Goal: Check status: Check status

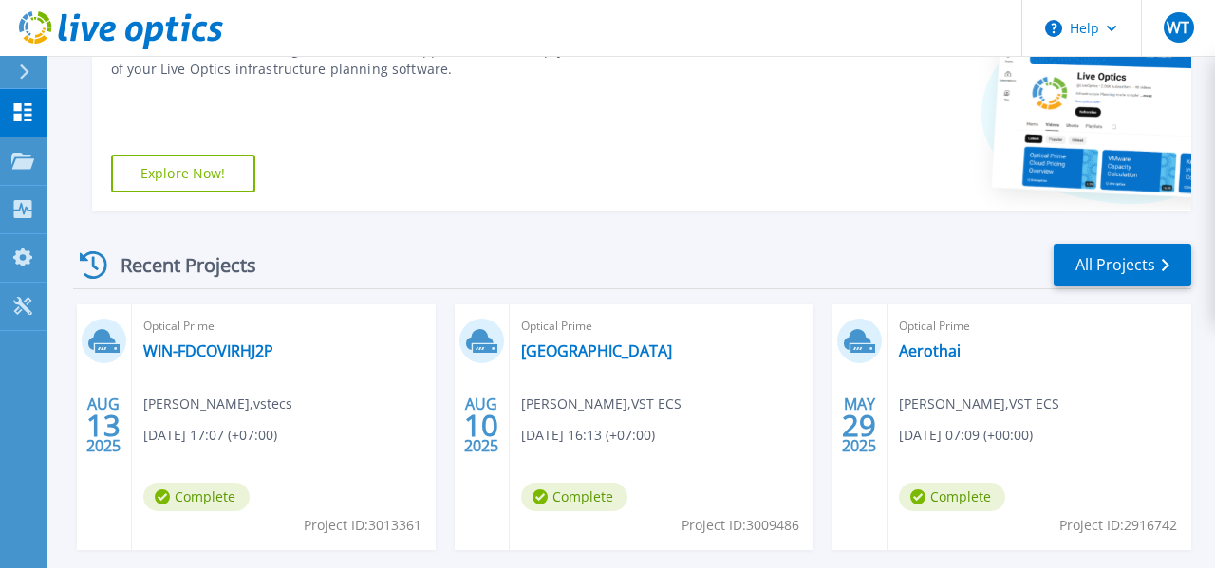
scroll to position [360, 0]
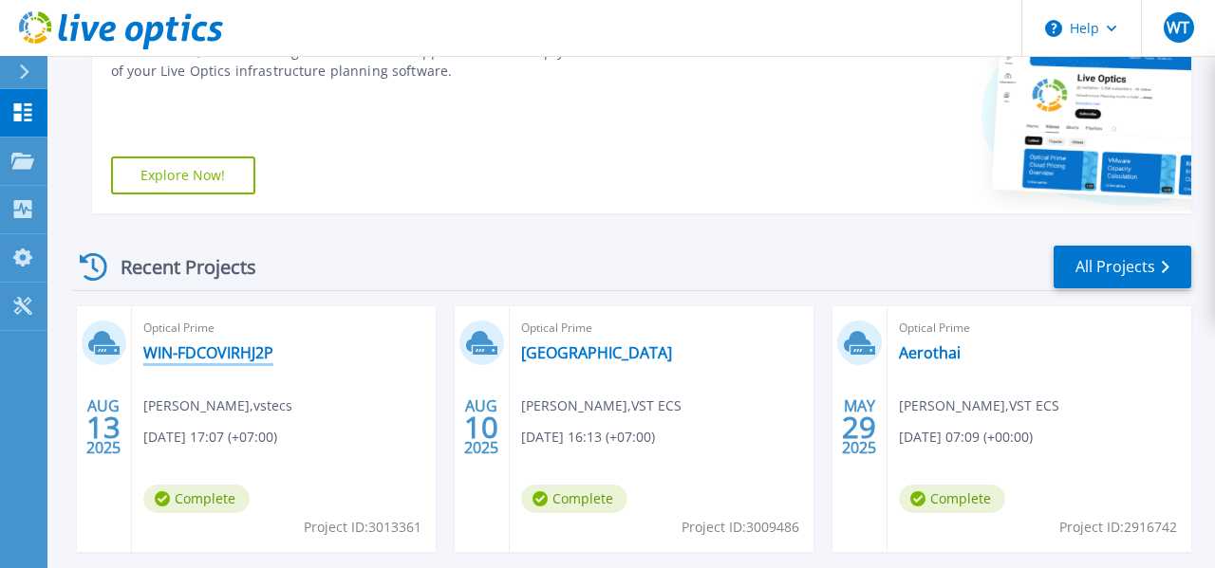
click at [242, 360] on link "WIN-FDCOVIRHJ2P" at bounding box center [208, 353] width 130 height 19
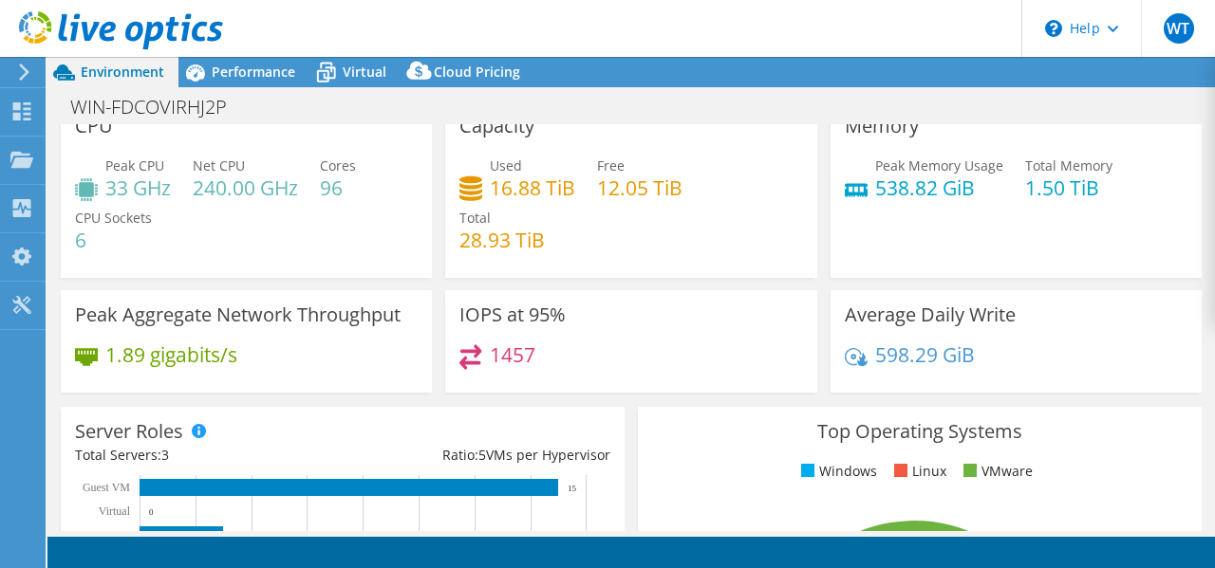
select select "USD"
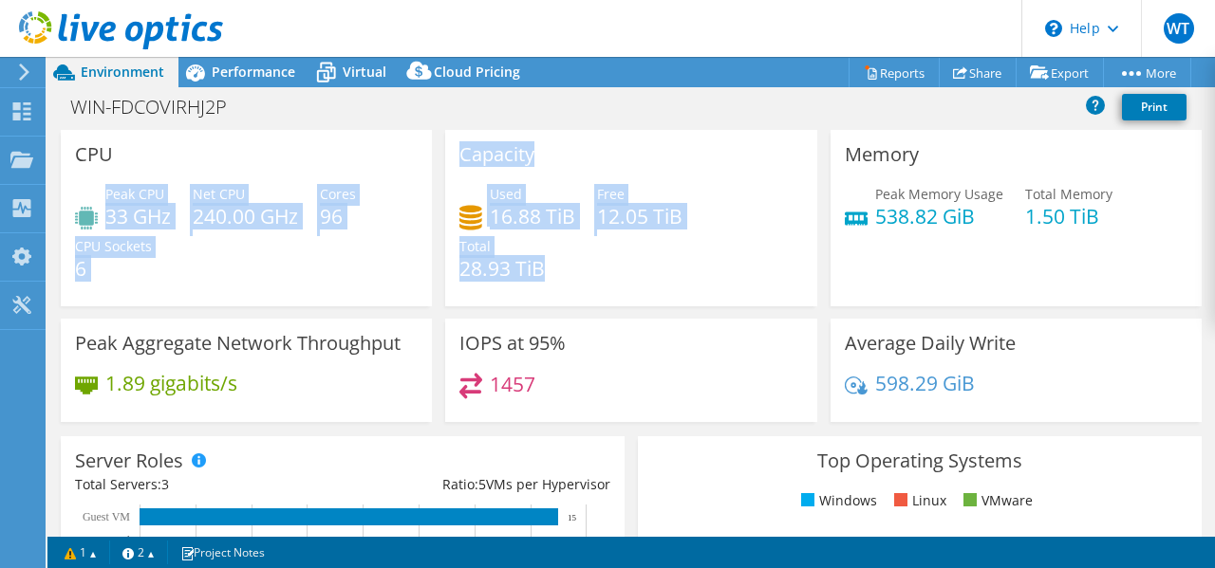
drag, startPoint x: 104, startPoint y: 192, endPoint x: 560, endPoint y: 261, distance: 460.8
click at [560, 261] on div "CPU Peak CPU 33 GHz Net CPU 240.00 GHz Cores 96 CPU Sockets 6 Capacity Used 16.…" at bounding box center [631, 282] width 1154 height 305
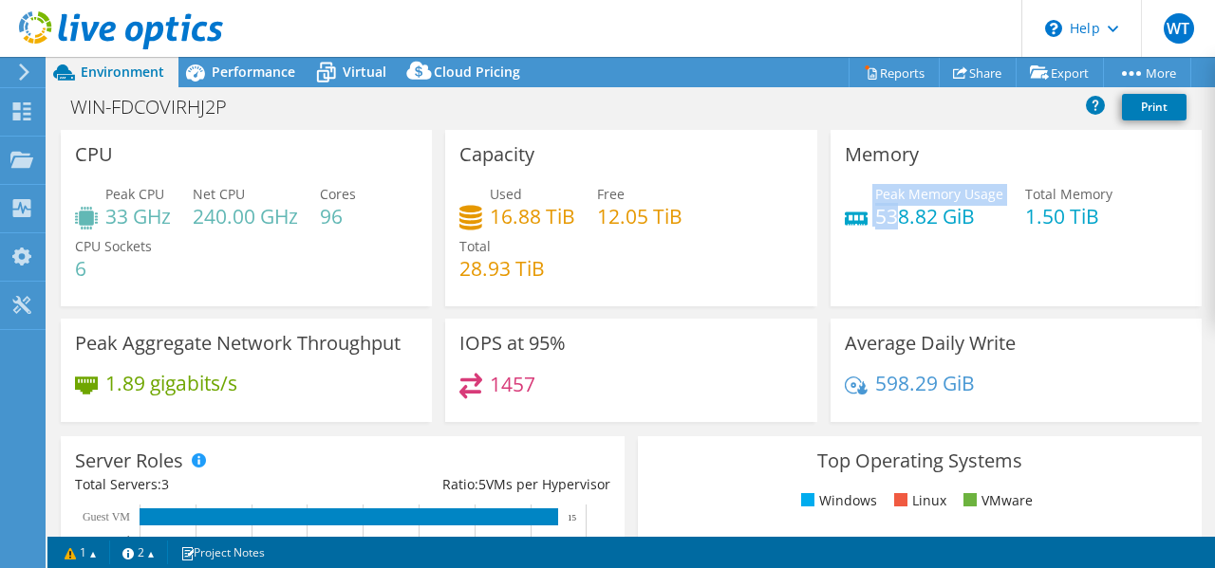
drag, startPoint x: 852, startPoint y: 177, endPoint x: 900, endPoint y: 228, distance: 69.8
click at [900, 228] on div "Memory Peak Memory Usage 538.82 GiB Total Memory 1.50 TiB" at bounding box center [1015, 218] width 371 height 177
click at [478, 385] on icon at bounding box center [470, 386] width 23 height 27
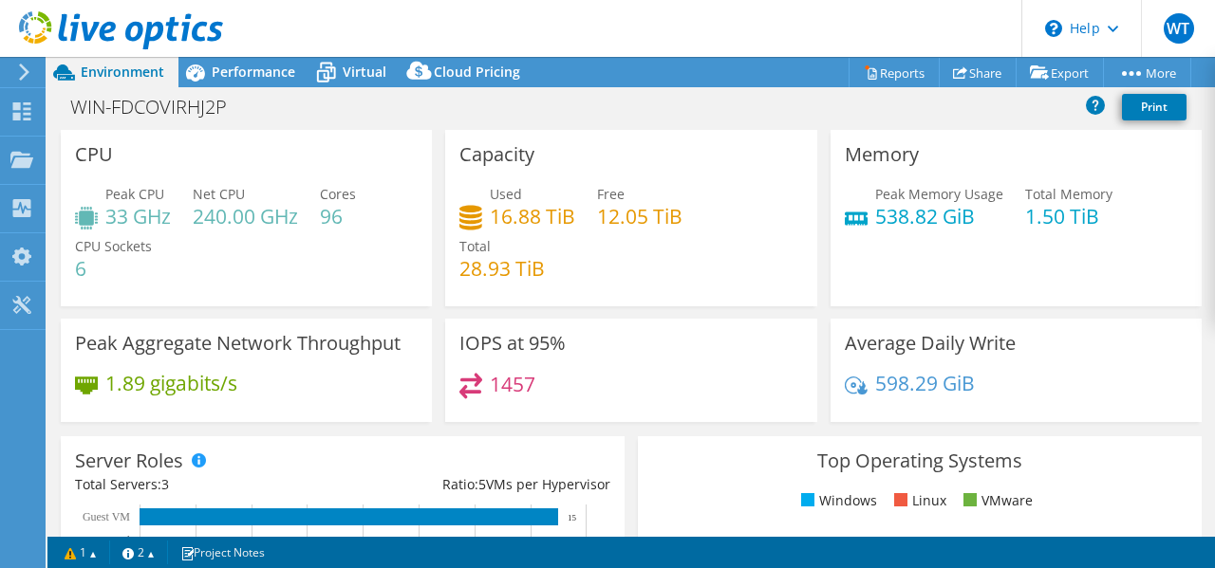
click at [511, 381] on h4 "1457" at bounding box center [513, 384] width 46 height 21
